Goal: Information Seeking & Learning: Learn about a topic

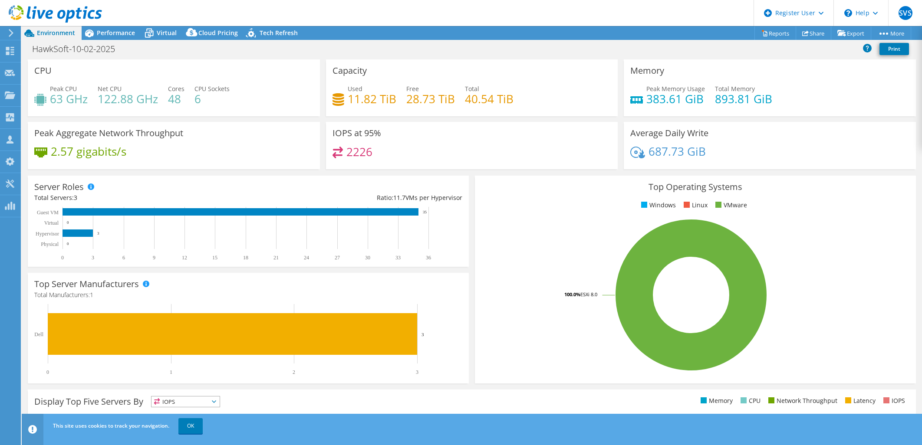
select select "USD"
click at [120, 27] on div "Performance" at bounding box center [112, 33] width 60 height 14
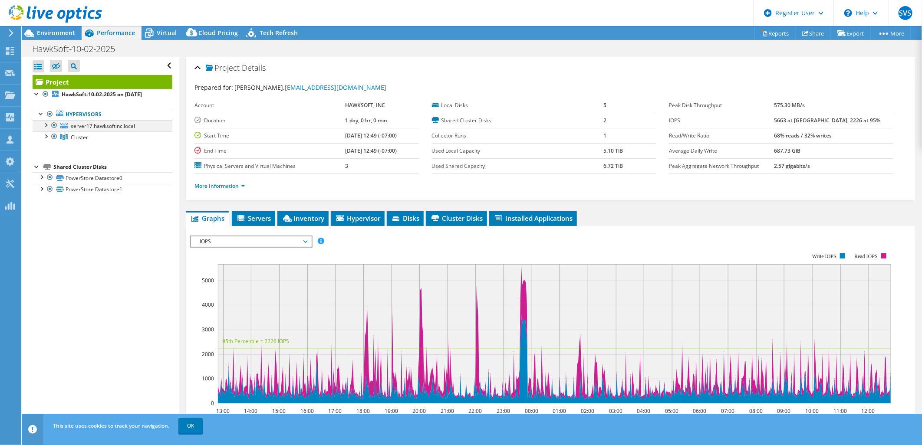
click at [45, 126] on div at bounding box center [45, 124] width 9 height 9
click at [43, 181] on div at bounding box center [45, 181] width 9 height 9
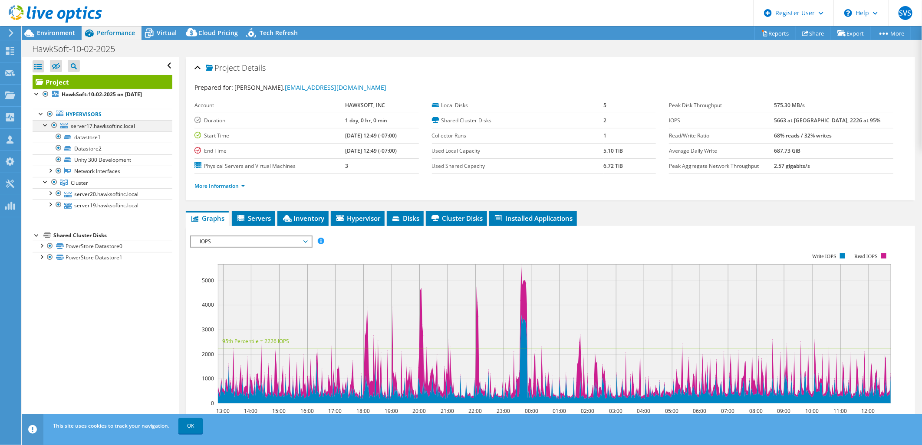
click at [46, 125] on div at bounding box center [45, 124] width 9 height 9
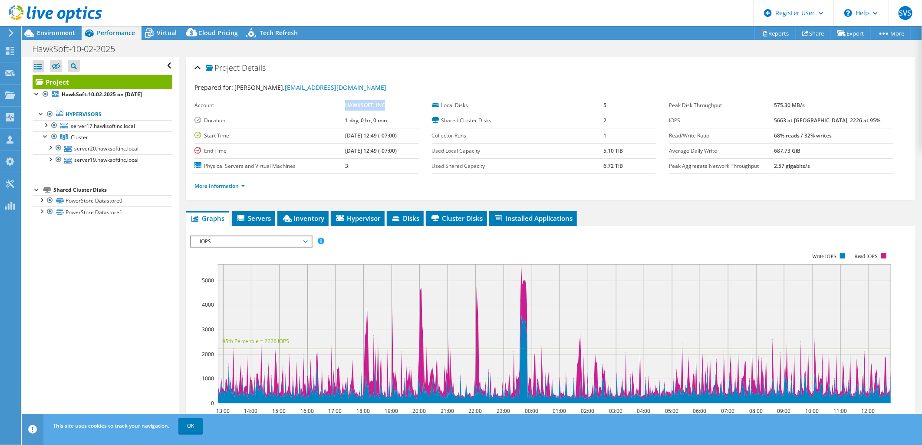
drag, startPoint x: 374, startPoint y: 103, endPoint x: 334, endPoint y: 103, distance: 39.9
click at [345, 103] on td "HAWKSOFT, INC" at bounding box center [382, 105] width 74 height 15
copy b "HAWKSOFT, INC"
click at [272, 218] on li "Servers" at bounding box center [253, 218] width 43 height 15
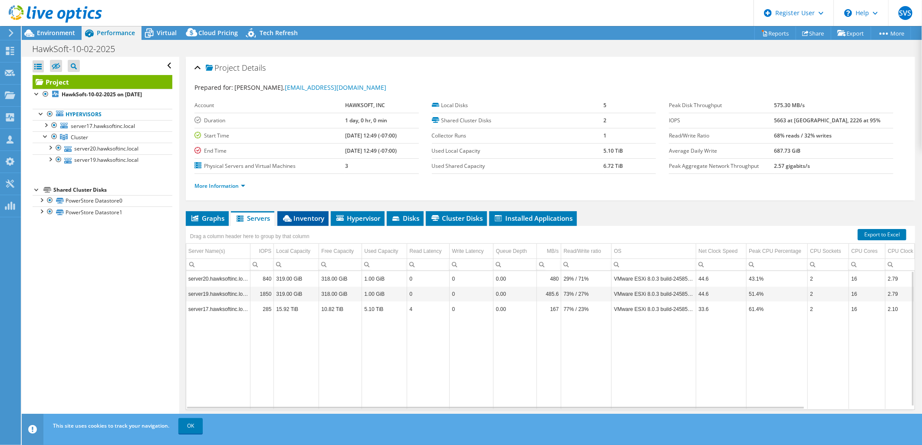
click at [296, 218] on span "Inventory" at bounding box center [303, 218] width 43 height 9
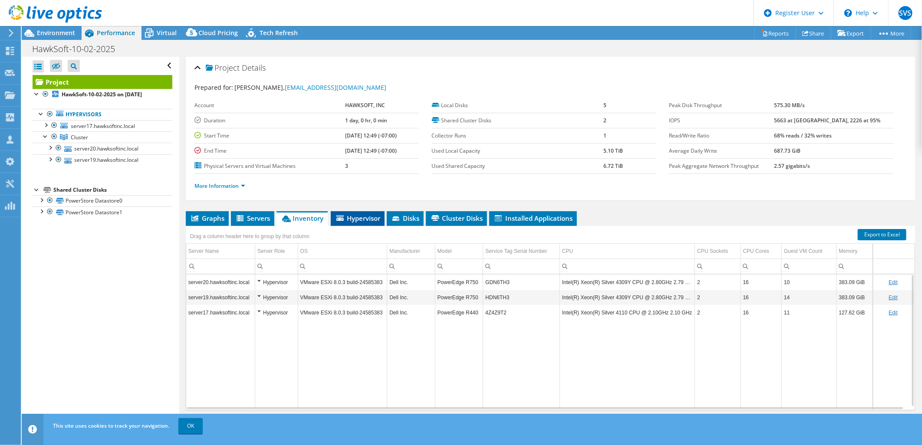
click at [360, 221] on span "Hypervisor" at bounding box center [357, 218] width 45 height 9
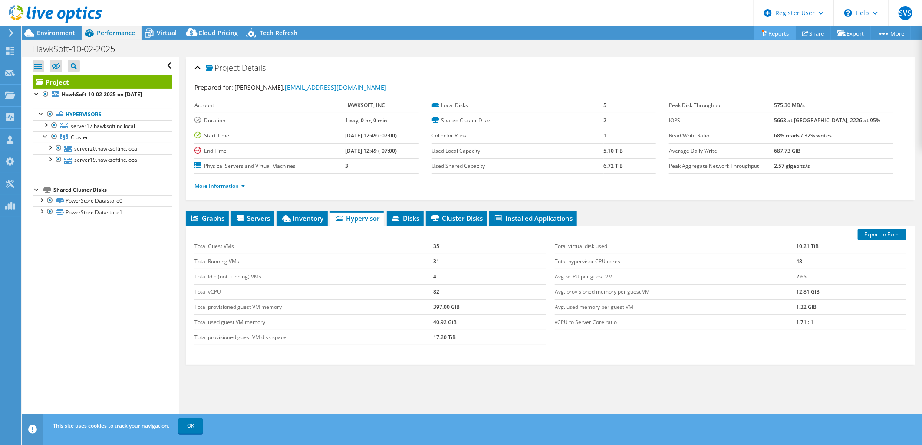
click at [767, 33] on link "Reports" at bounding box center [775, 32] width 42 height 13
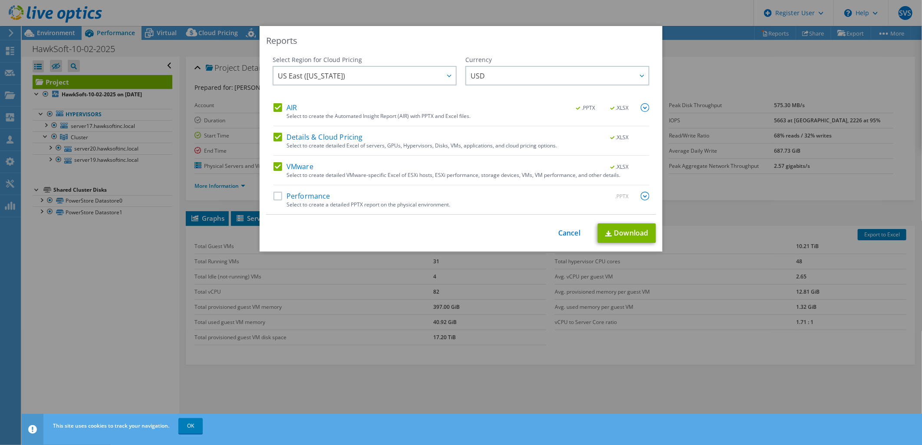
click at [273, 138] on label "Details & Cloud Pricing" at bounding box center [317, 137] width 89 height 9
click at [0, 0] on input "Details & Cloud Pricing" at bounding box center [0, 0] width 0 height 0
click at [276, 106] on label "AIR" at bounding box center [284, 107] width 23 height 9
click at [0, 0] on input "AIR" at bounding box center [0, 0] width 0 height 0
click at [634, 236] on link "Download" at bounding box center [627, 234] width 58 height 20
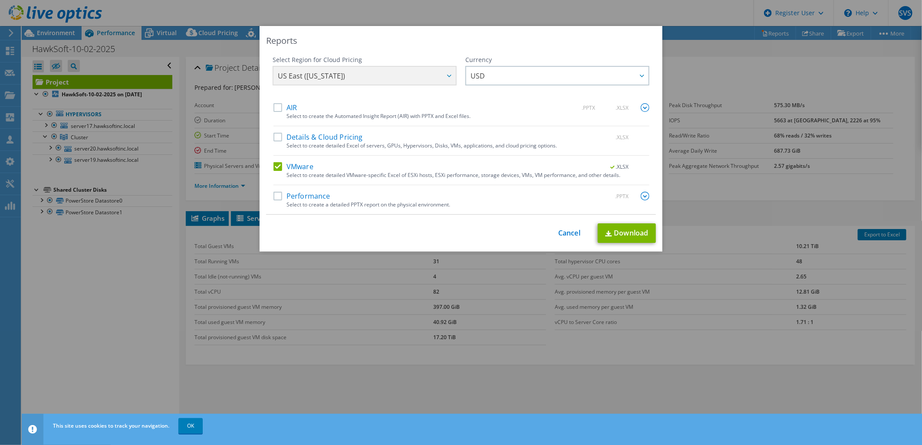
click at [773, 85] on div "Reports Select Region for Cloud Pricing Asia Pacific (Hong Kong) Asia Pacific (…" at bounding box center [461, 222] width 922 height 393
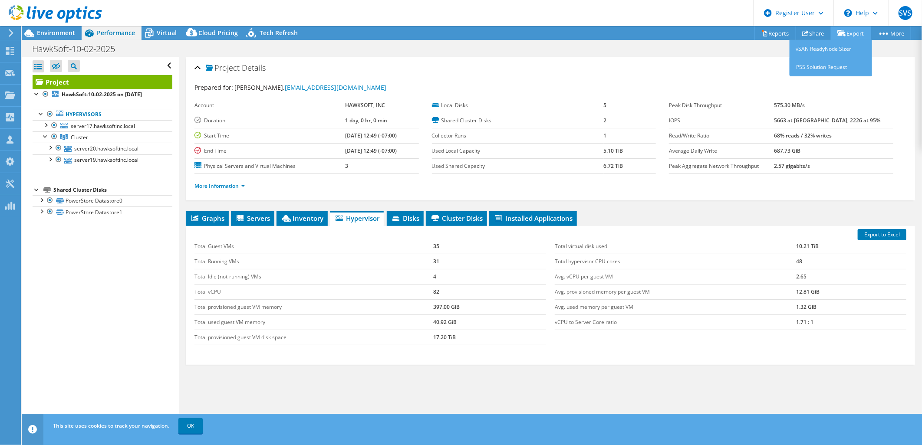
click at [857, 33] on link "Export" at bounding box center [851, 32] width 40 height 13
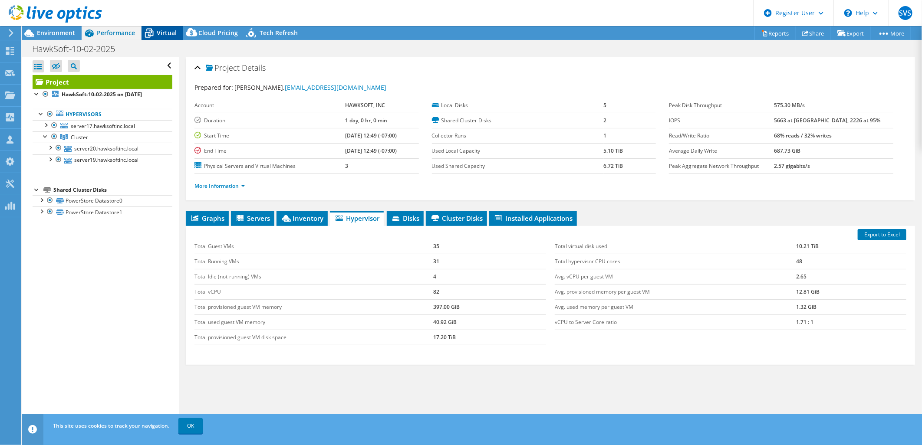
click at [168, 29] on span "Virtual" at bounding box center [167, 33] width 20 height 8
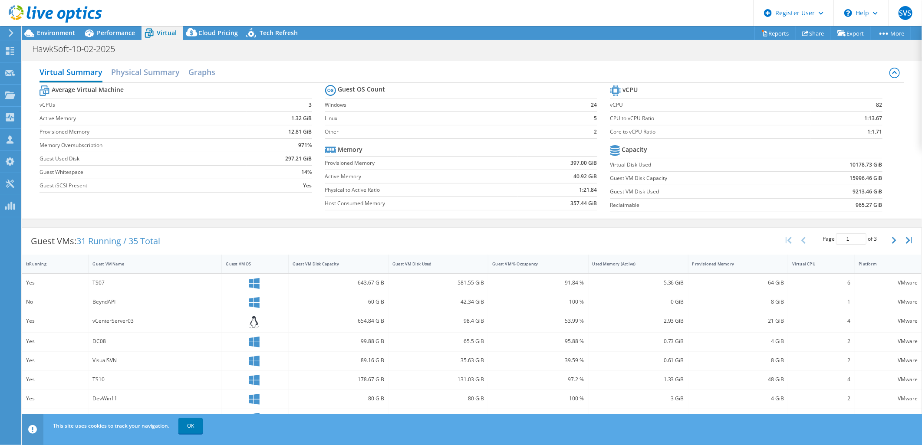
click at [55, 28] on div at bounding box center [51, 14] width 102 height 29
click at [62, 33] on span "Environment" at bounding box center [56, 33] width 38 height 8
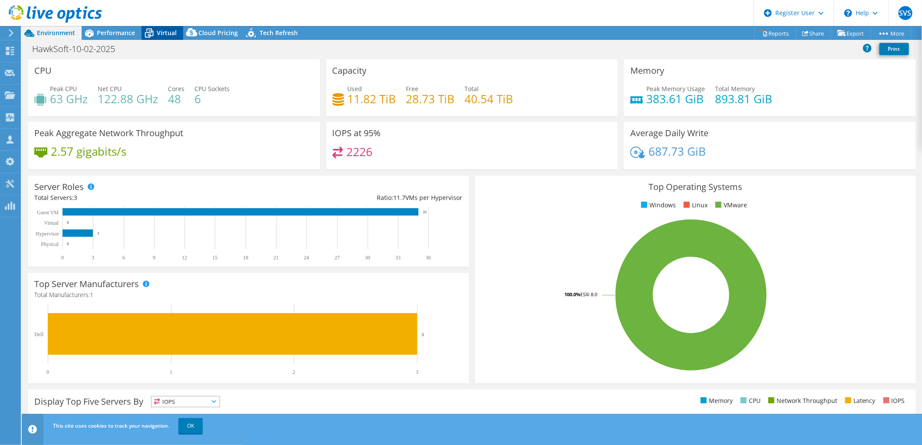
click at [162, 29] on span "Virtual" at bounding box center [167, 33] width 20 height 8
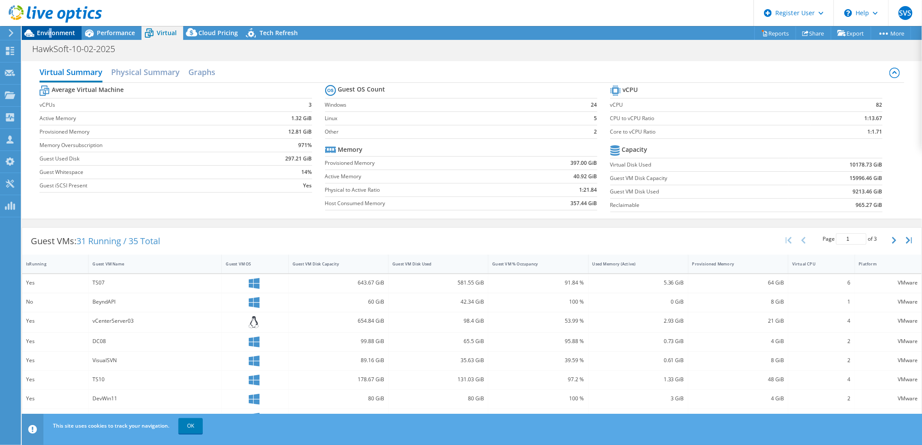
click at [49, 38] on div "Environment" at bounding box center [52, 33] width 60 height 14
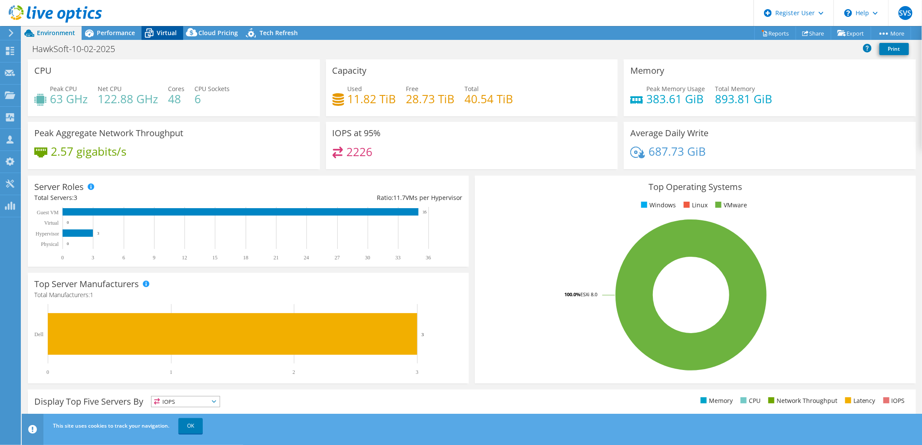
drag, startPoint x: 49, startPoint y: 38, endPoint x: 168, endPoint y: 33, distance: 119.0
click at [168, 33] on span "Virtual" at bounding box center [167, 33] width 20 height 8
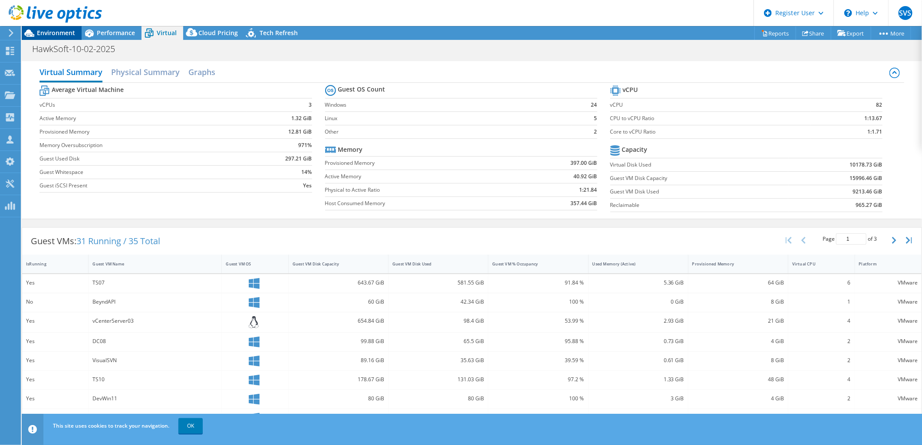
click at [51, 33] on span "Environment" at bounding box center [56, 33] width 38 height 8
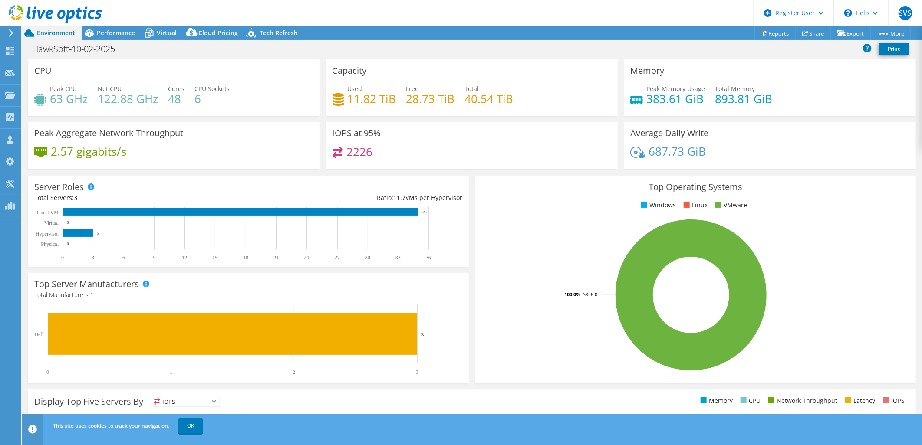
scroll to position [14, 0]
click at [199, 432] on link "OK" at bounding box center [190, 426] width 24 height 16
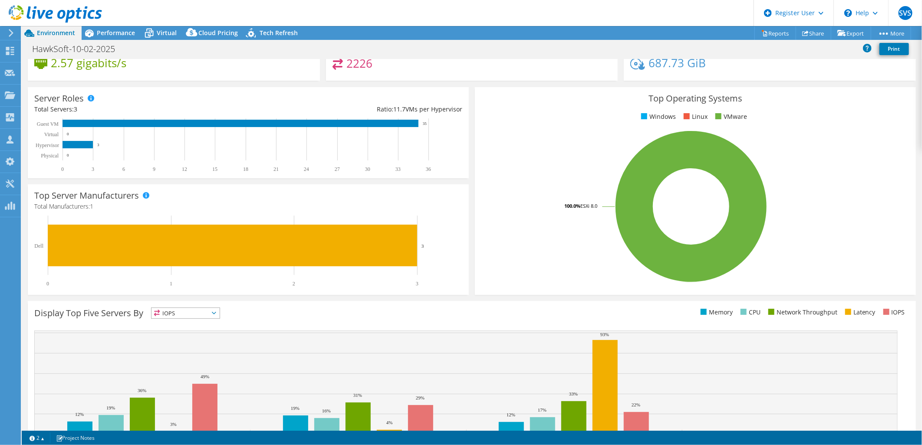
scroll to position [0, 0]
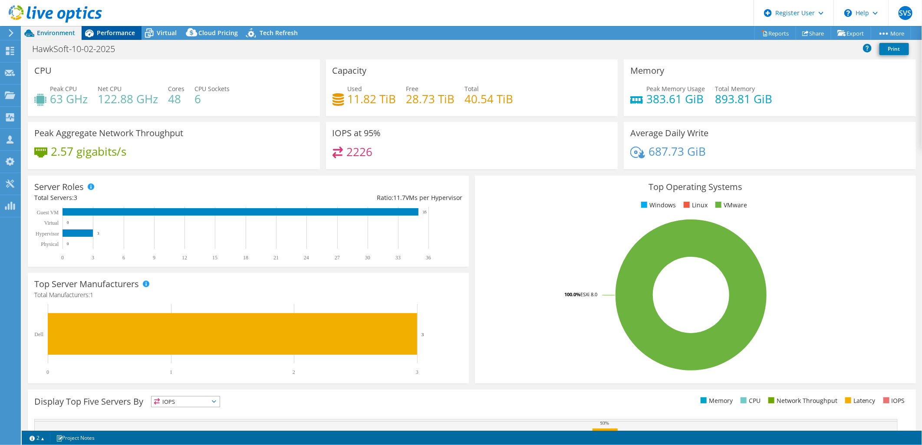
click at [116, 32] on span "Performance" at bounding box center [116, 33] width 38 height 8
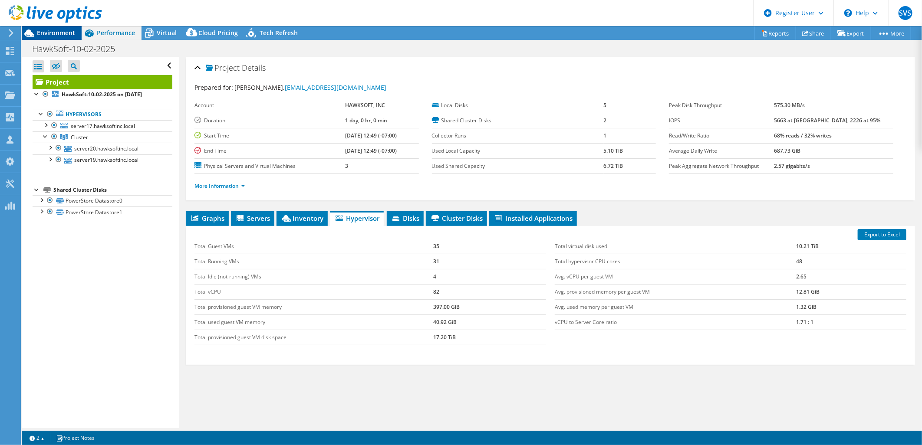
click at [68, 31] on span "Environment" at bounding box center [56, 33] width 38 height 8
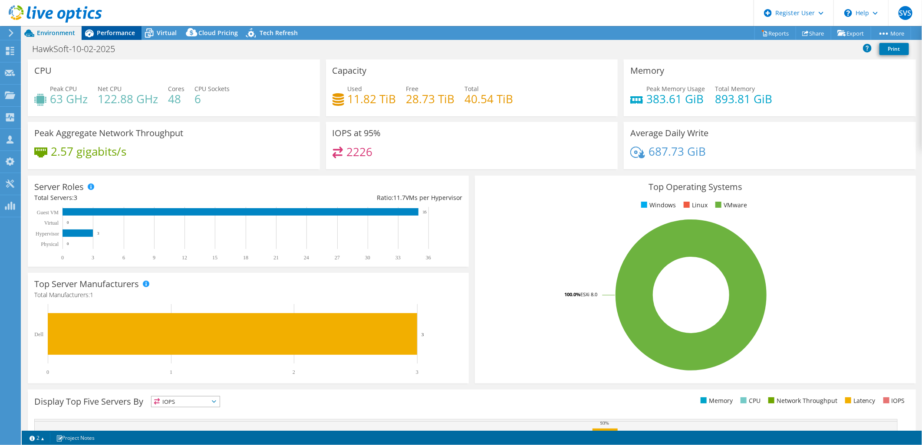
click at [94, 33] on icon at bounding box center [89, 33] width 15 height 15
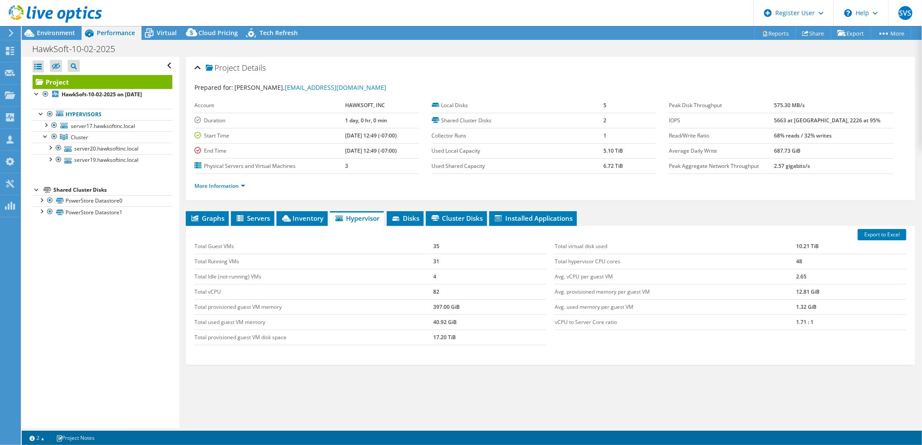
click at [55, 28] on div at bounding box center [51, 14] width 102 height 29
click at [55, 35] on span "Environment" at bounding box center [56, 33] width 38 height 8
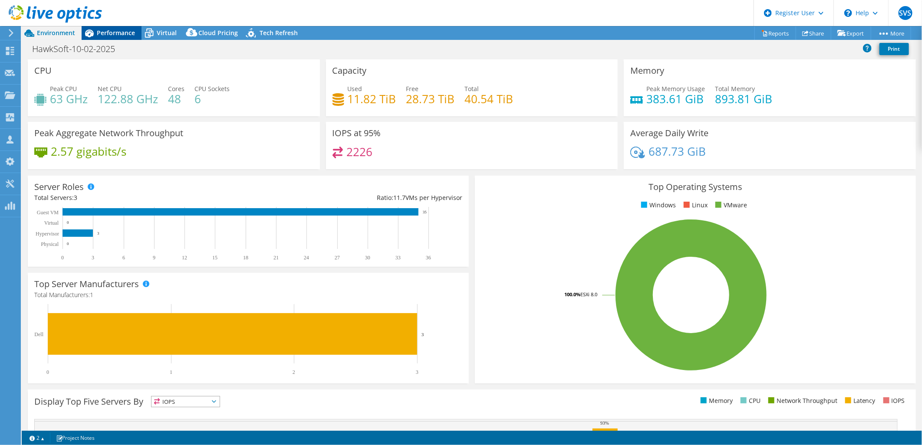
click at [96, 35] on icon at bounding box center [89, 33] width 15 height 15
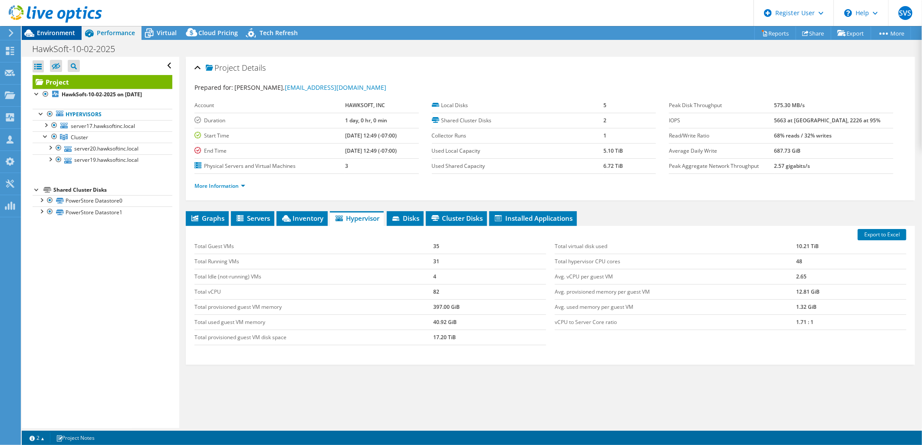
click at [63, 35] on span "Environment" at bounding box center [56, 33] width 38 height 8
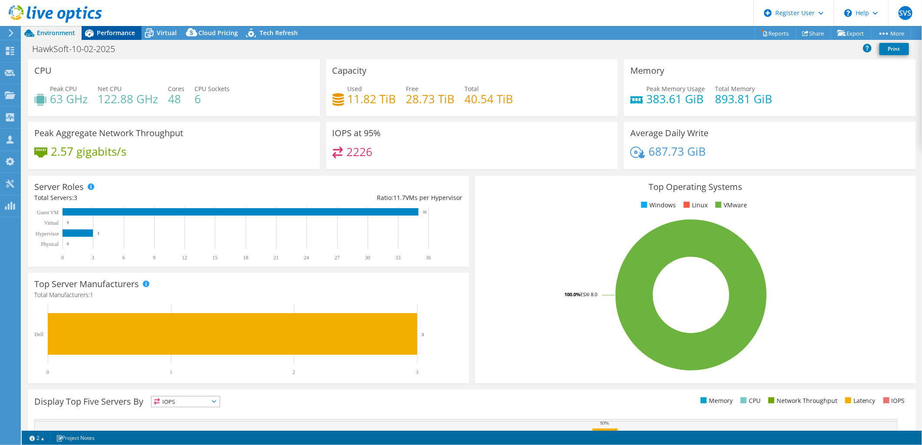
click at [97, 35] on span "Performance" at bounding box center [116, 33] width 38 height 8
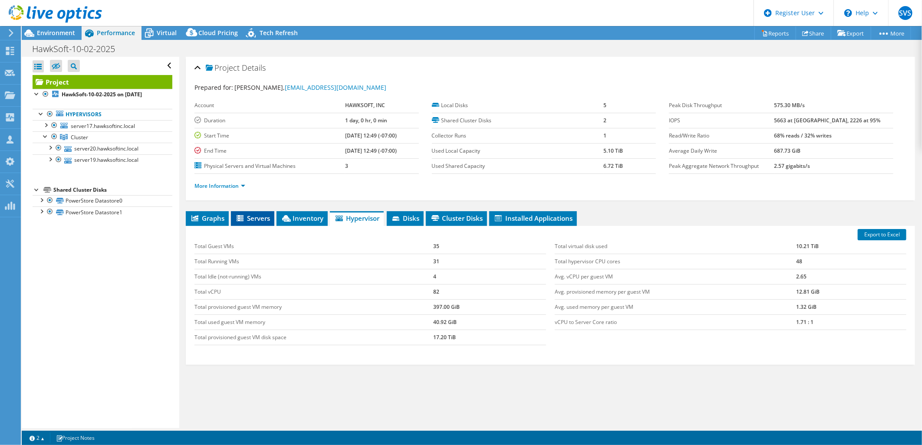
click at [271, 213] on li "Servers" at bounding box center [252, 218] width 43 height 15
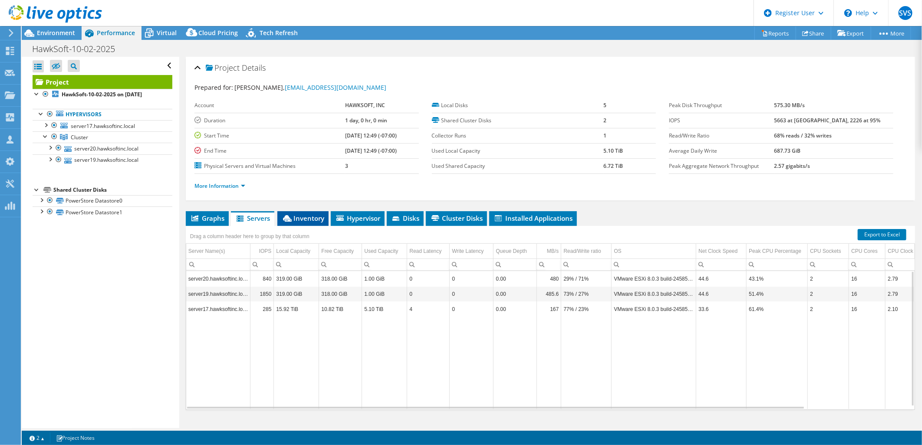
click at [303, 219] on span "Inventory" at bounding box center [303, 218] width 43 height 9
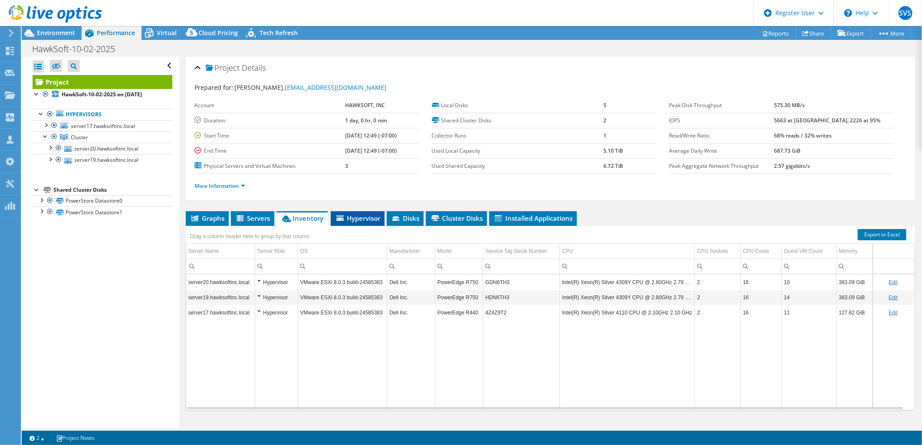
click at [349, 217] on span "Hypervisor" at bounding box center [357, 218] width 45 height 9
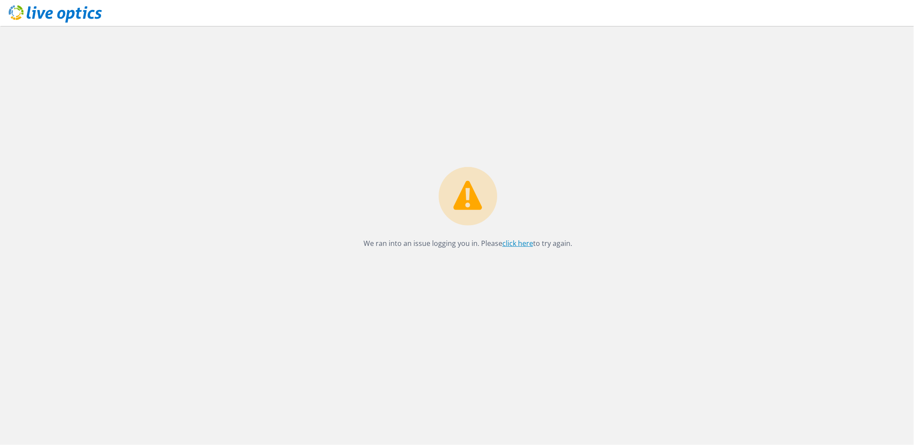
click at [527, 245] on link "click here" at bounding box center [518, 244] width 31 height 10
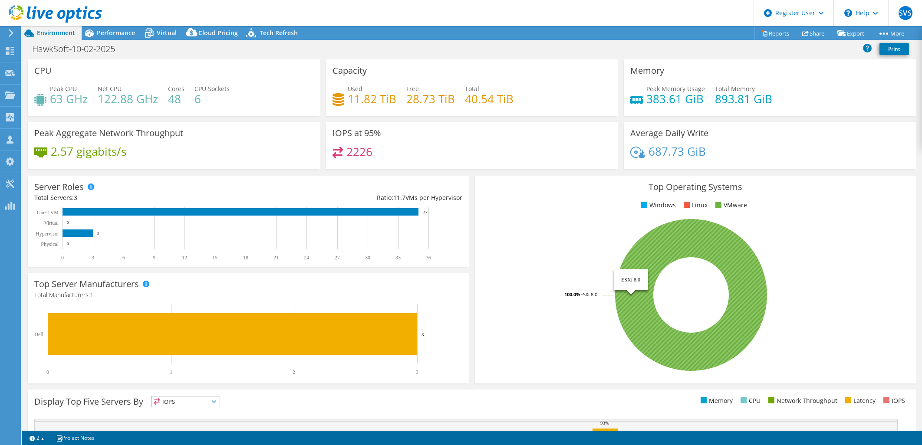
select select "USD"
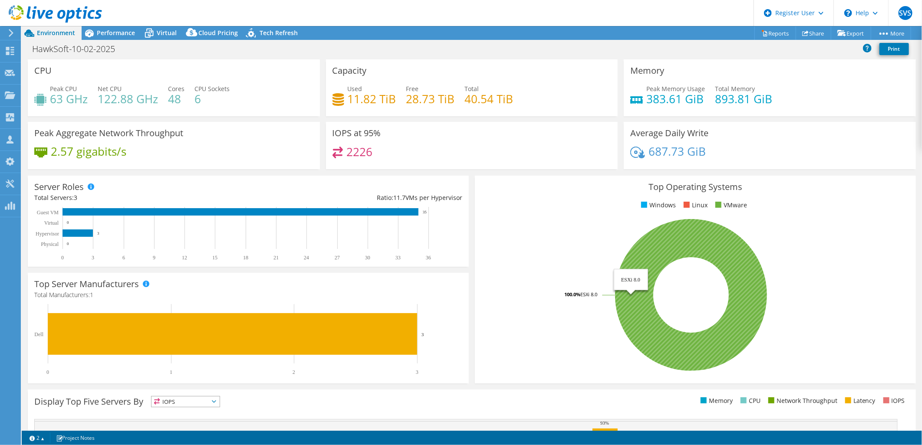
scroll to position [161, 0]
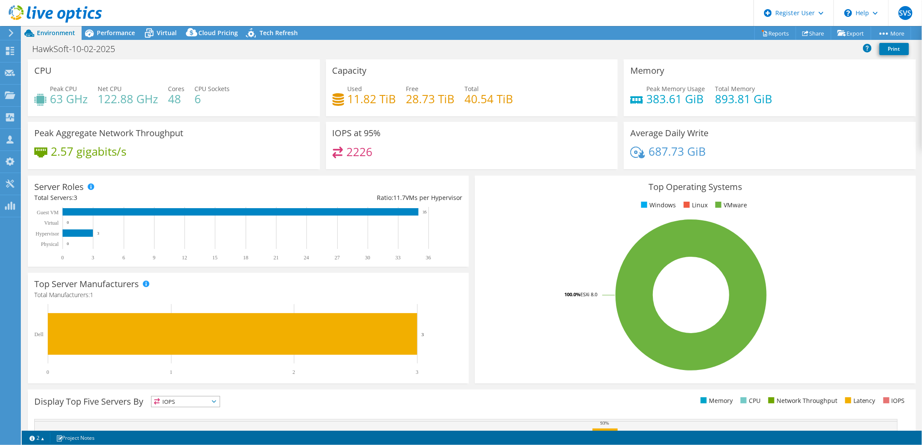
click at [796, 194] on div "Top Operating Systems Windows Linux VMware 100.0% ESXi 8.0" at bounding box center [695, 280] width 441 height 208
click at [118, 37] on div "Performance" at bounding box center [112, 33] width 60 height 14
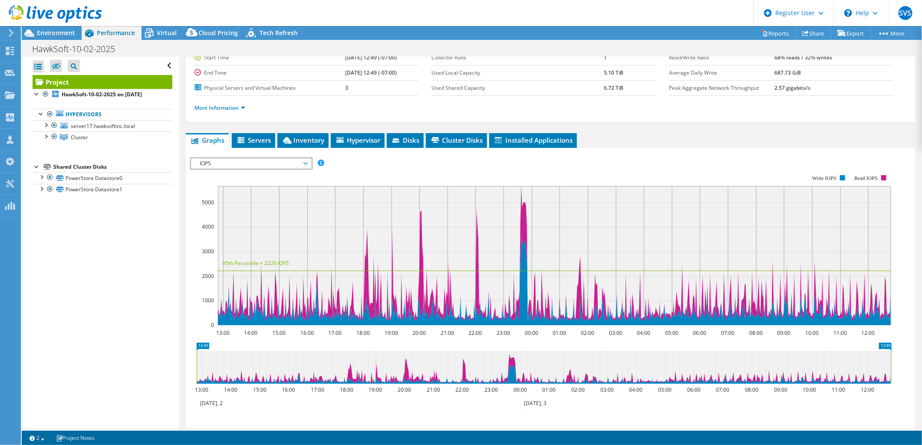
scroll to position [0, 0]
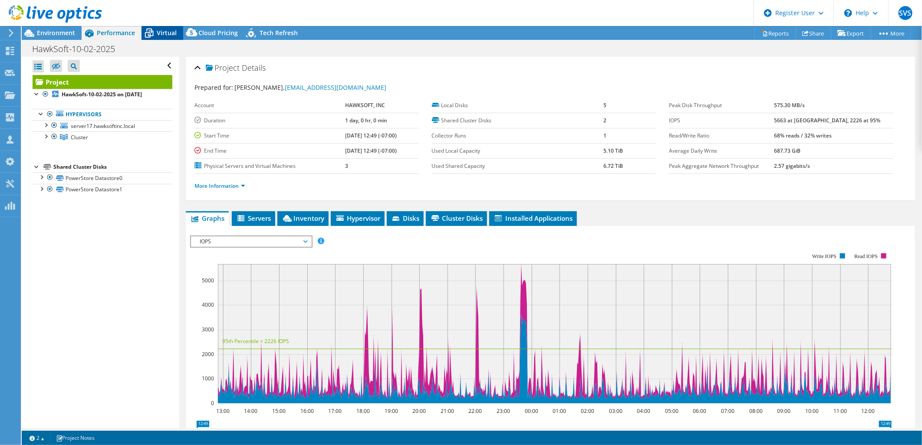
click at [168, 33] on span "Virtual" at bounding box center [167, 33] width 20 height 8
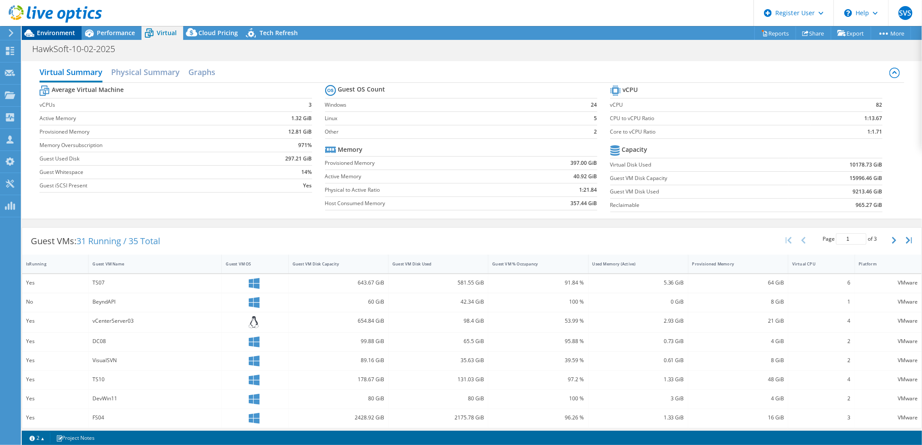
click at [60, 32] on span "Environment" at bounding box center [56, 33] width 38 height 8
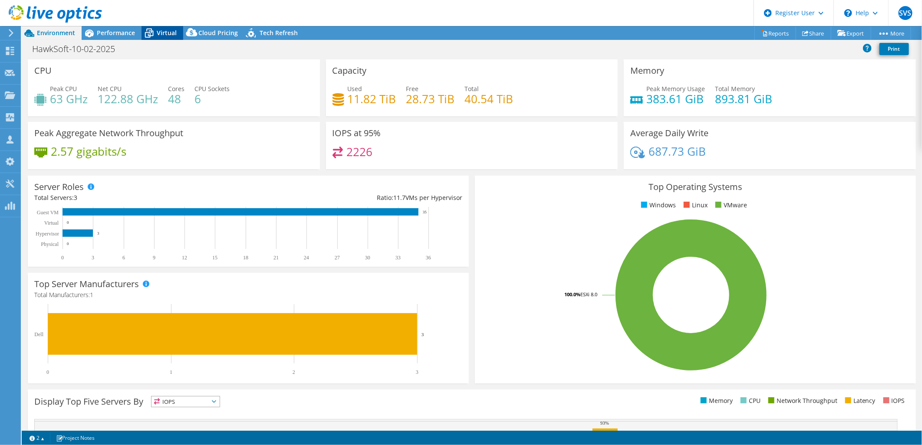
click at [166, 32] on span "Virtual" at bounding box center [167, 33] width 20 height 8
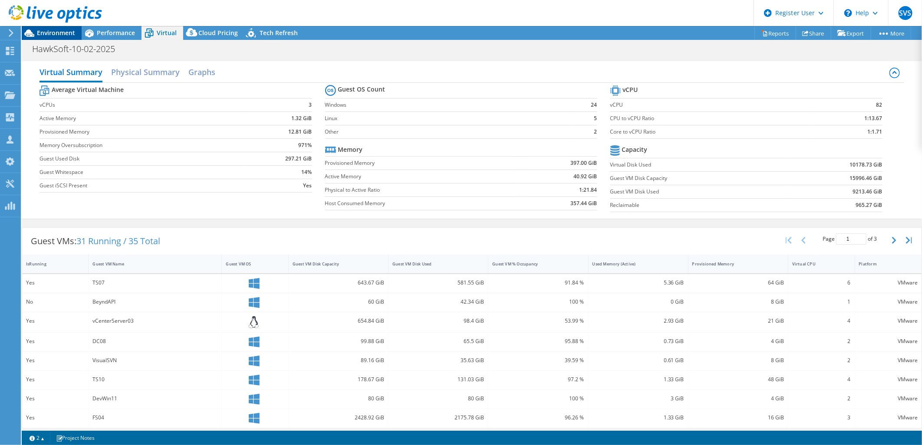
click at [54, 36] on span "Environment" at bounding box center [56, 33] width 38 height 8
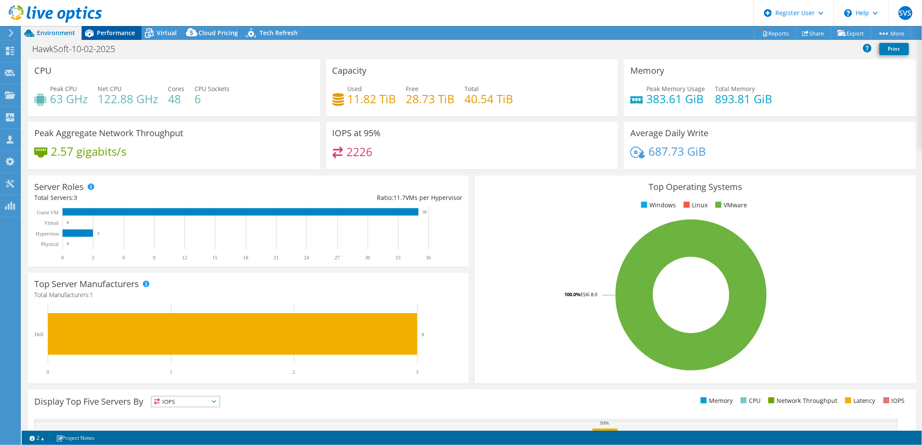
click at [113, 32] on span "Performance" at bounding box center [116, 33] width 38 height 8
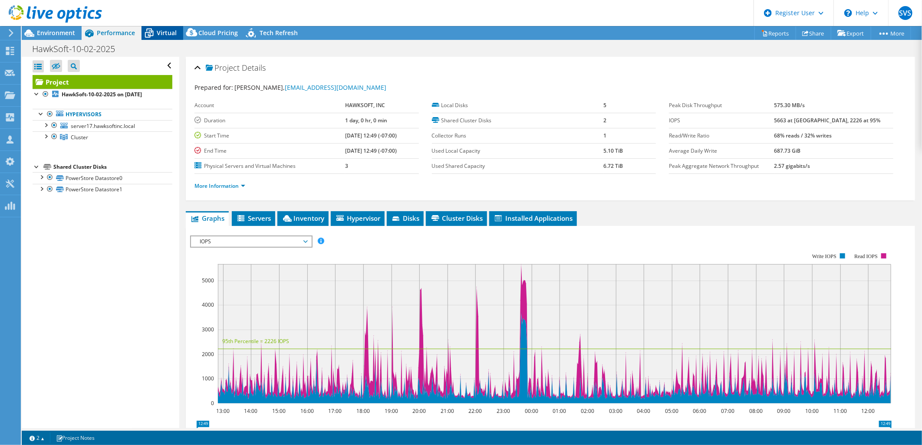
click at [152, 34] on icon at bounding box center [149, 33] width 9 height 7
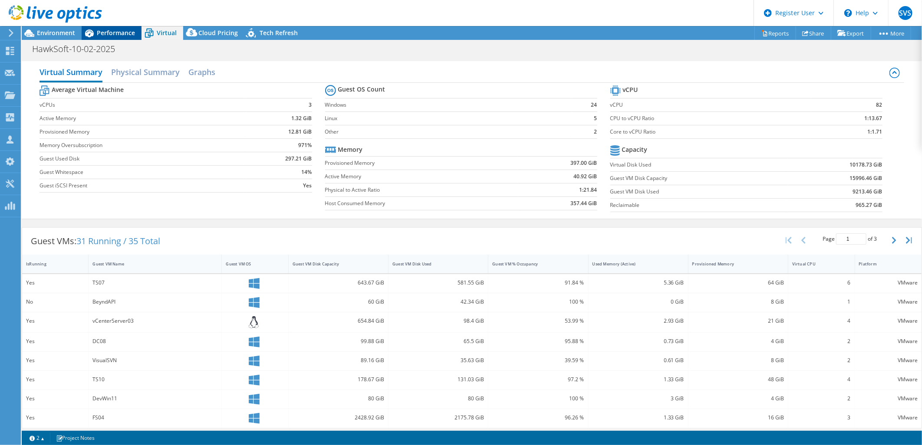
click at [103, 31] on span "Performance" at bounding box center [116, 33] width 38 height 8
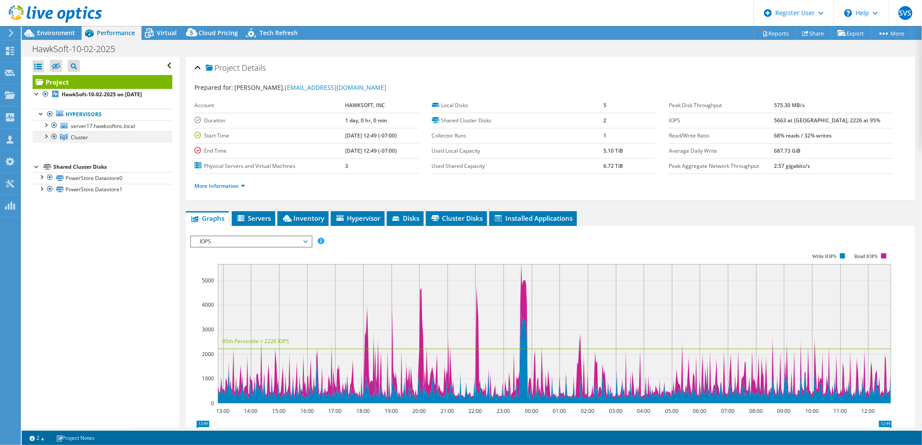
click at [44, 136] on div at bounding box center [45, 136] width 9 height 9
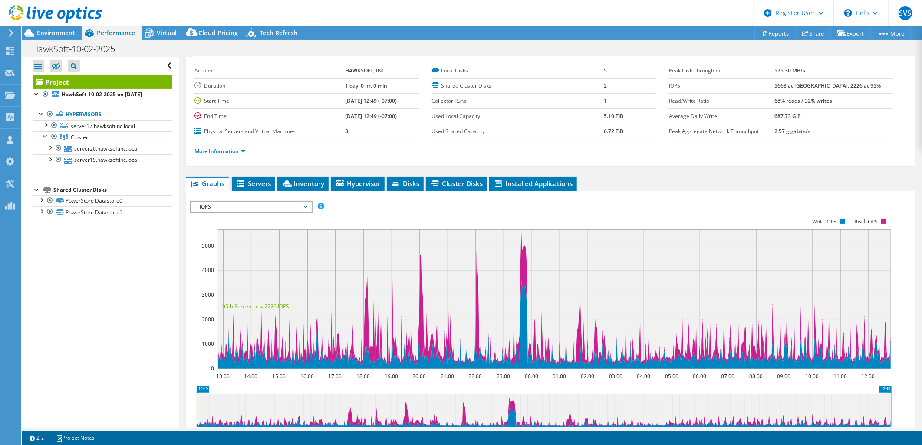
scroll to position [16, 0]
